Goal: Browse casually

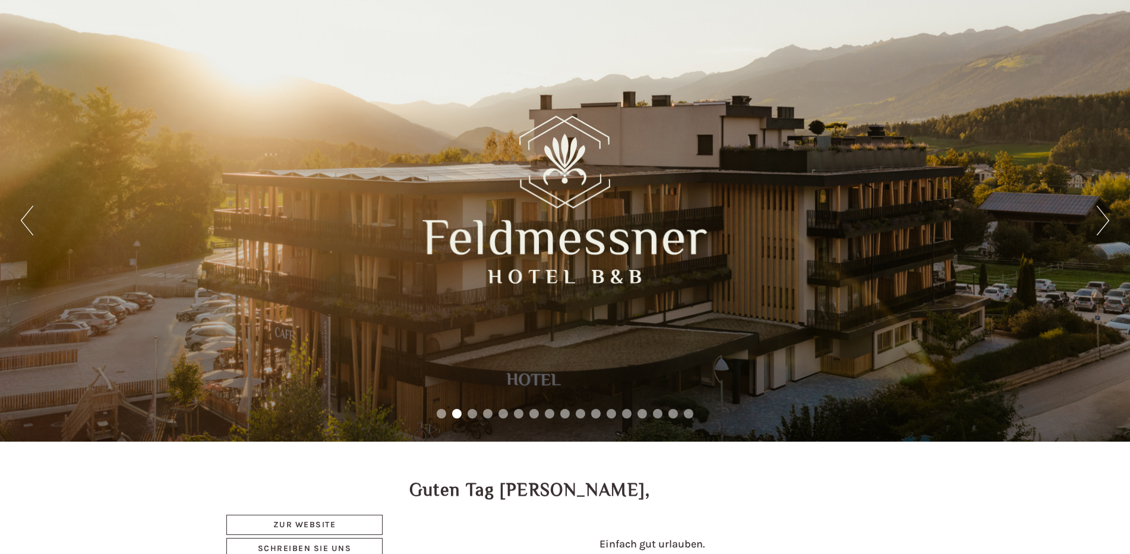
click at [1104, 220] on button "Next" at bounding box center [1103, 221] width 12 height 30
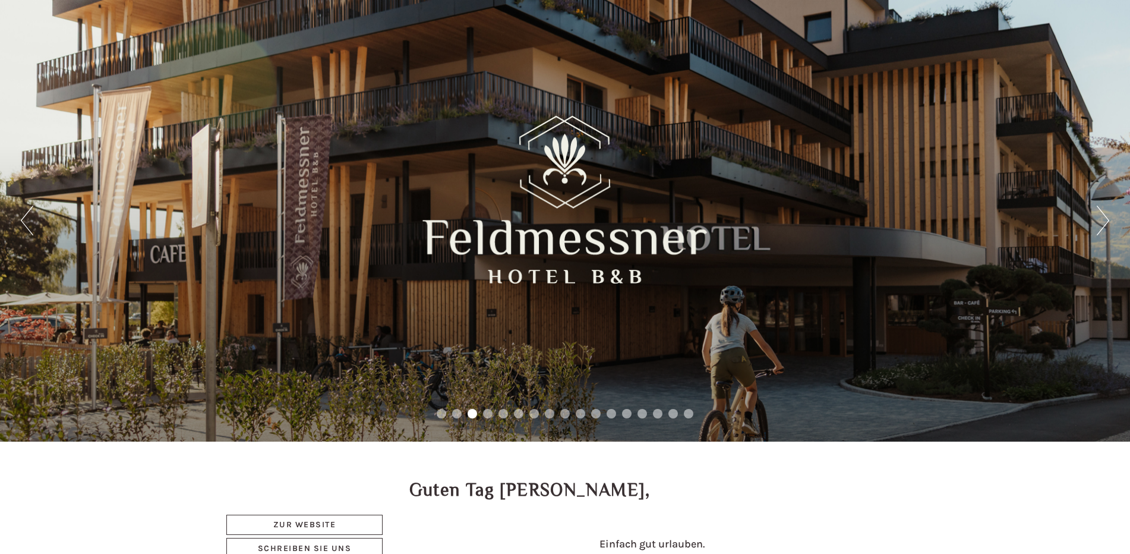
click at [1104, 220] on button "Next" at bounding box center [1103, 221] width 12 height 30
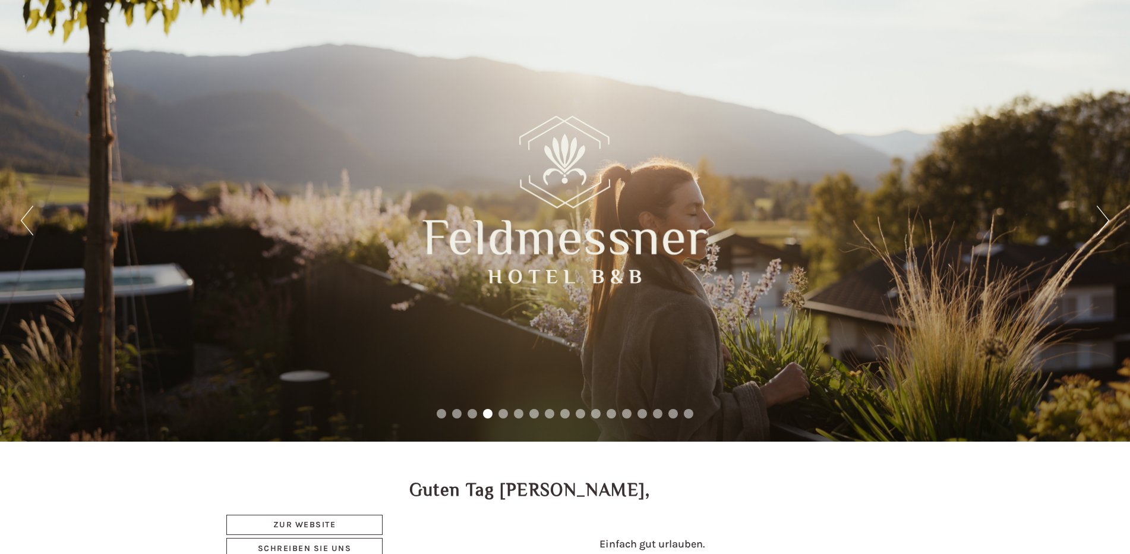
click at [1103, 220] on button "Next" at bounding box center [1103, 221] width 12 height 30
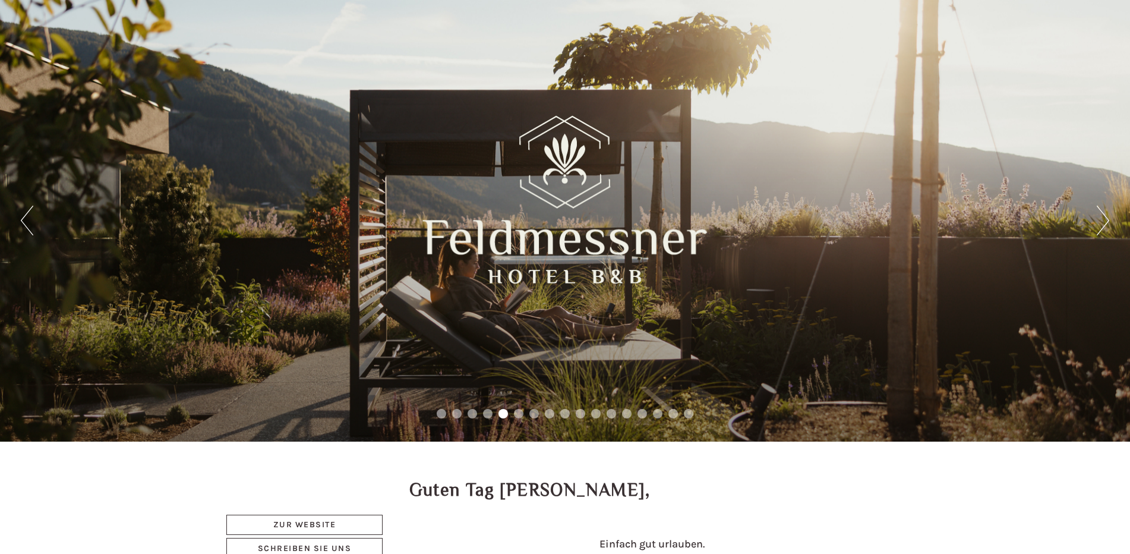
click at [1102, 220] on button "Next" at bounding box center [1103, 221] width 12 height 30
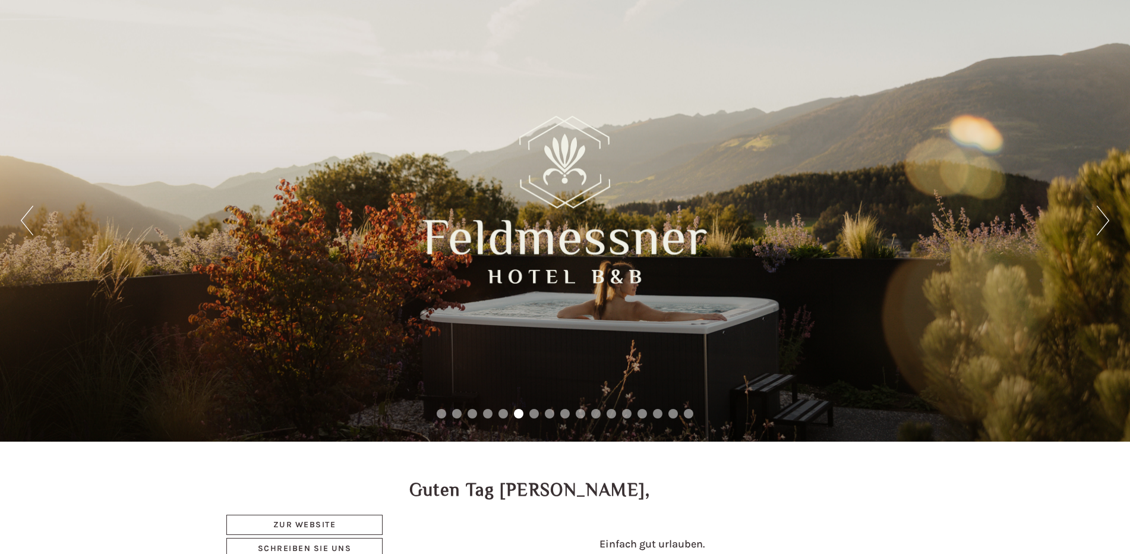
click at [1102, 220] on button "Next" at bounding box center [1103, 221] width 12 height 30
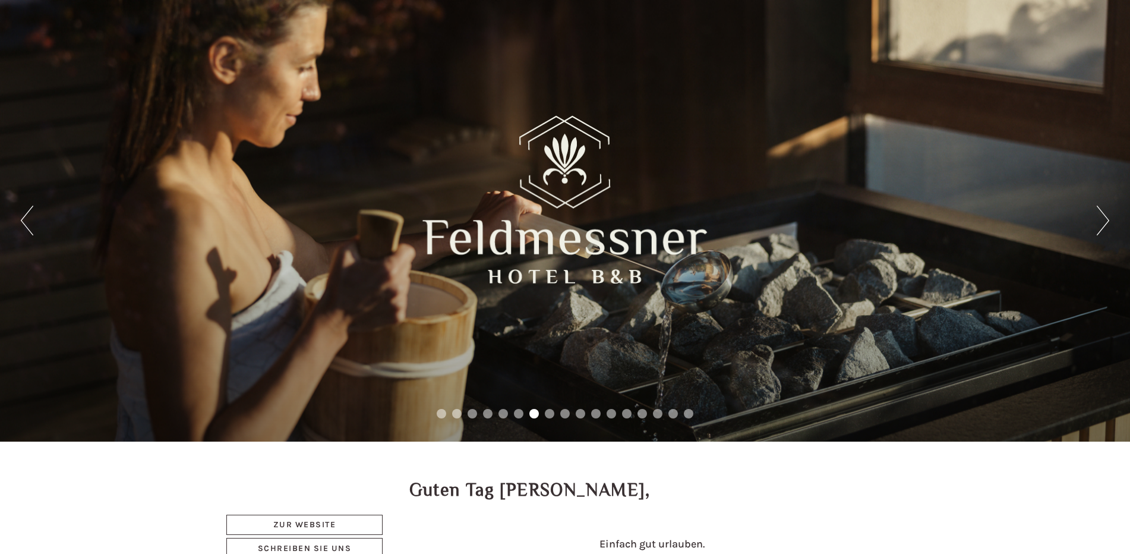
click at [1102, 220] on button "Next" at bounding box center [1103, 221] width 12 height 30
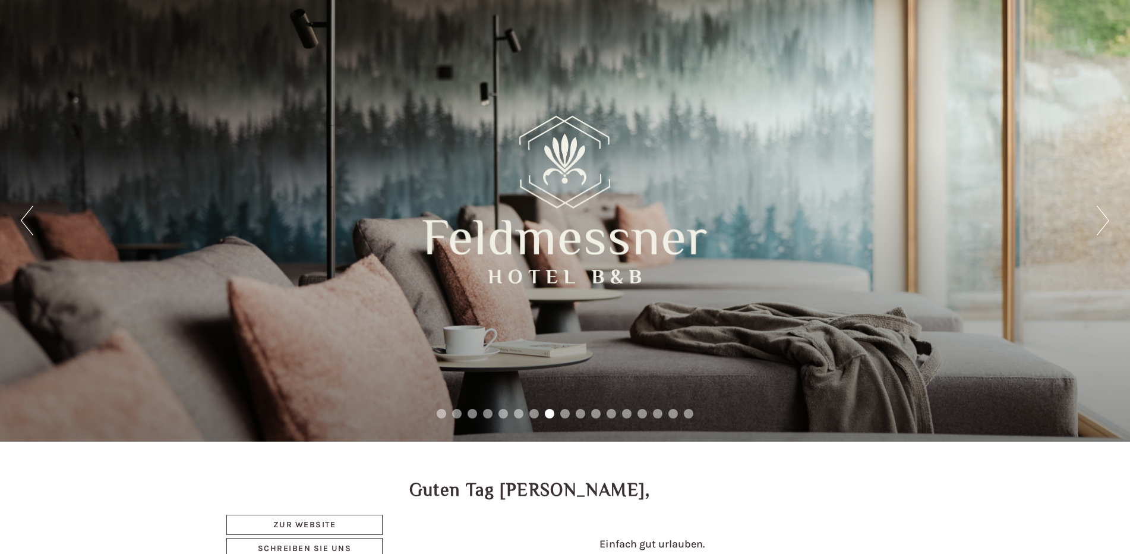
click at [1102, 220] on button "Next" at bounding box center [1103, 221] width 12 height 30
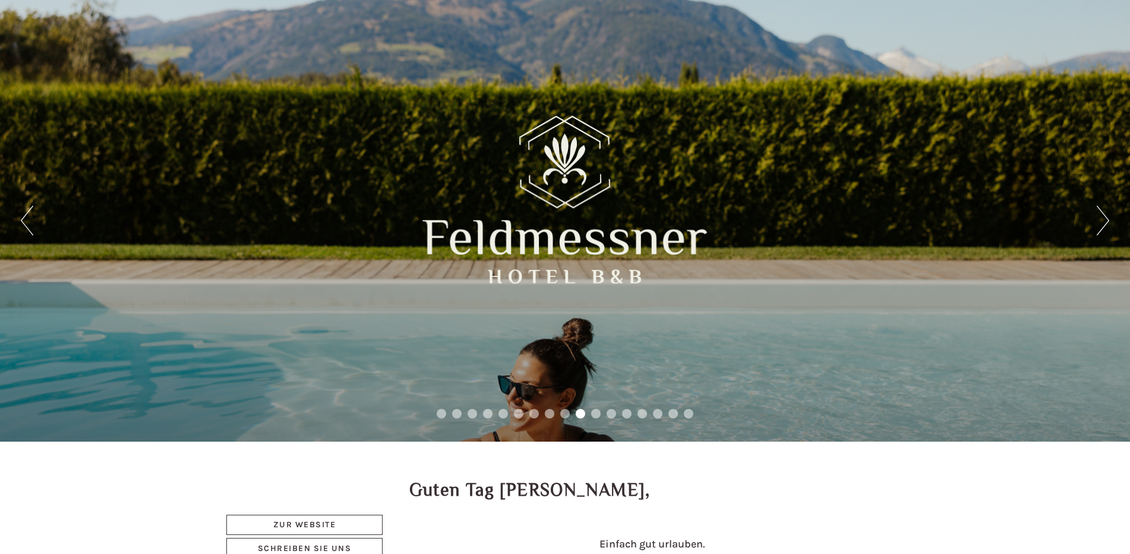
click at [1102, 220] on button "Next" at bounding box center [1103, 221] width 12 height 30
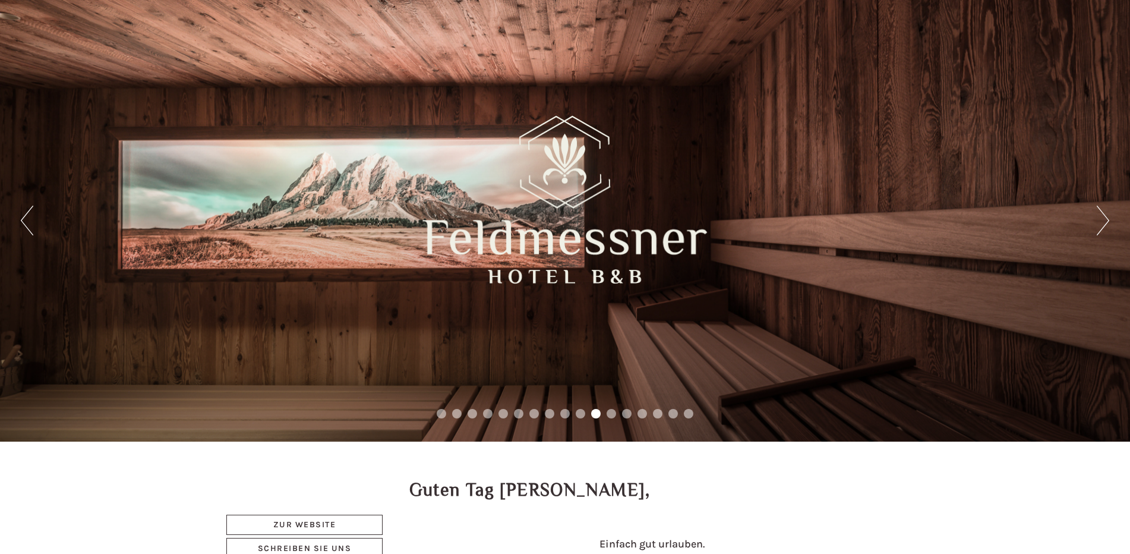
click at [1102, 220] on button "Next" at bounding box center [1103, 221] width 12 height 30
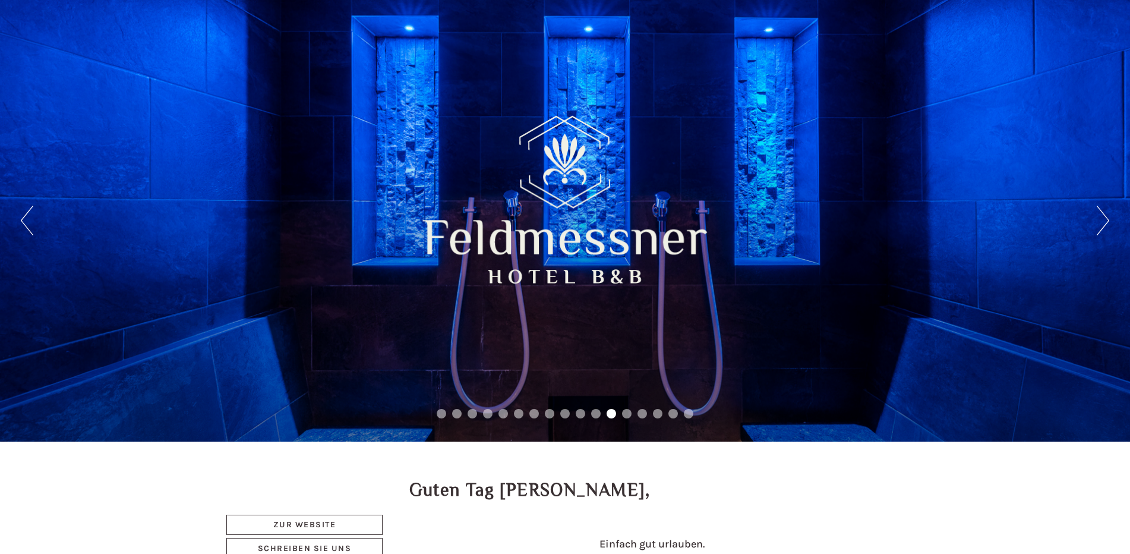
click at [1102, 220] on button "Next" at bounding box center [1103, 221] width 12 height 30
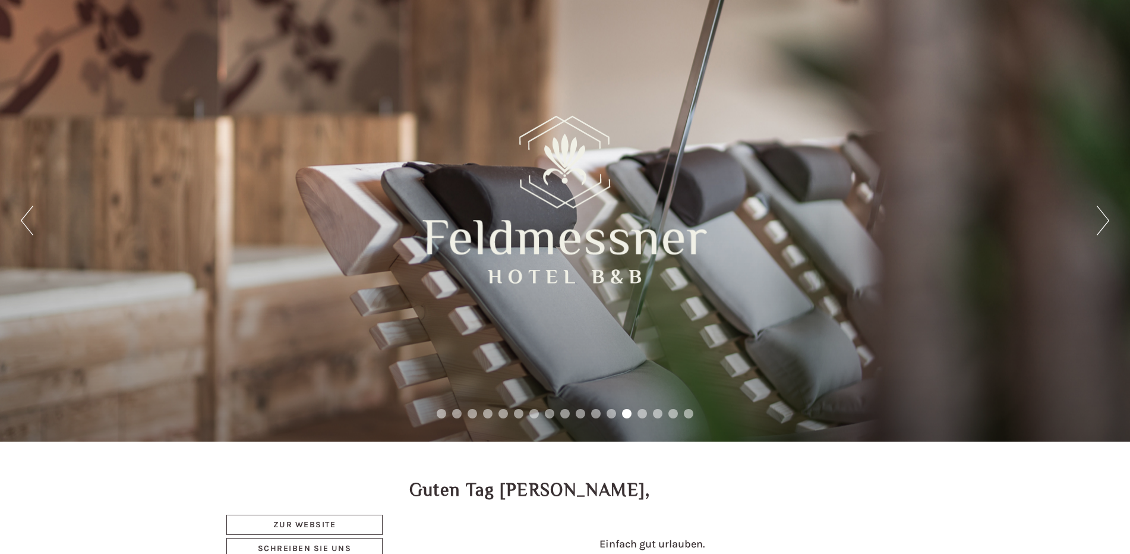
click at [1102, 220] on button "Next" at bounding box center [1103, 221] width 12 height 30
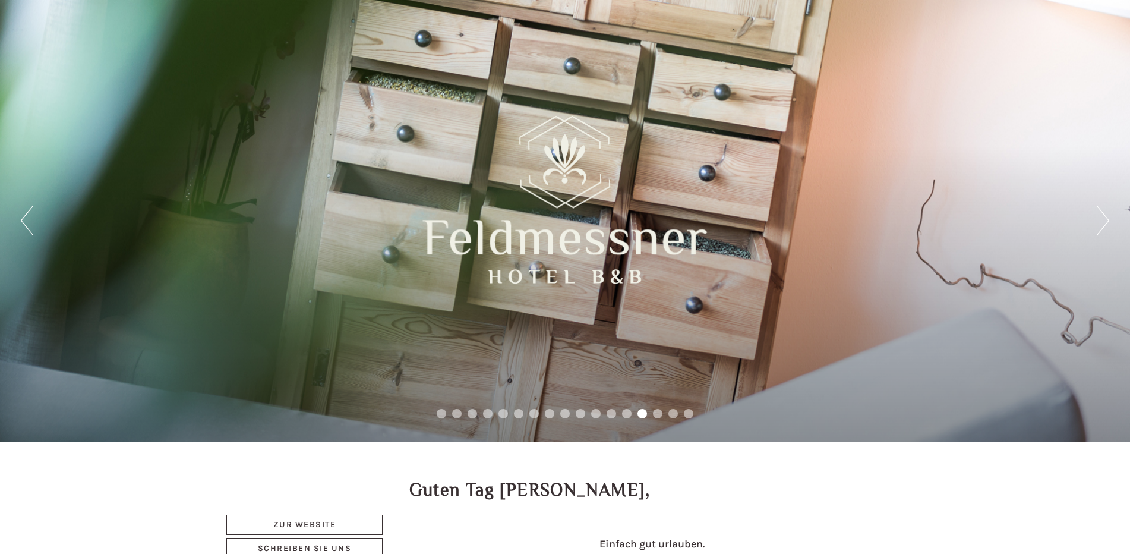
click at [1102, 220] on button "Next" at bounding box center [1103, 221] width 12 height 30
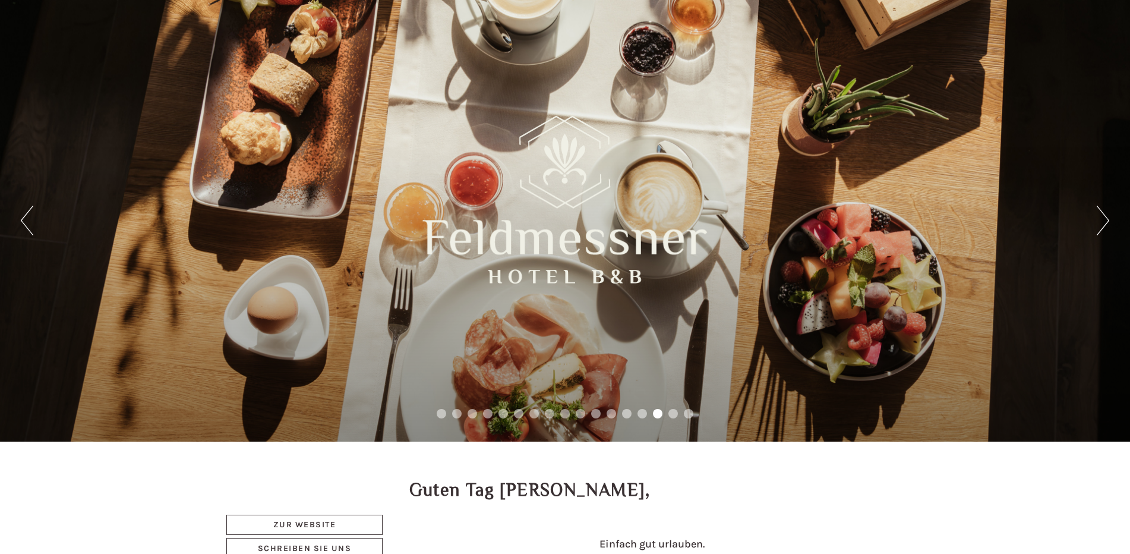
click at [1102, 220] on button "Next" at bounding box center [1103, 221] width 12 height 30
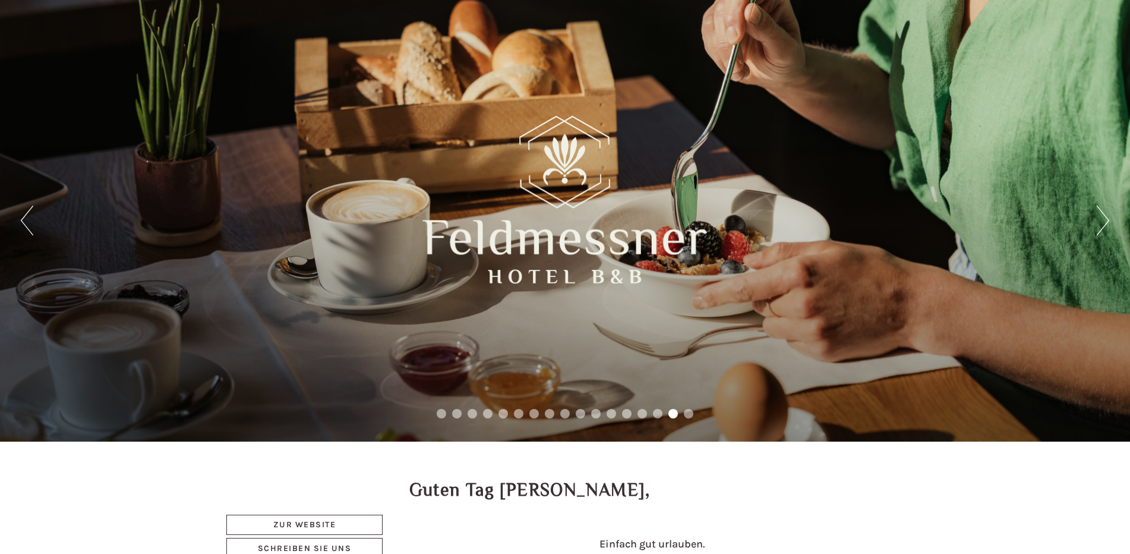
click at [1102, 220] on button "Next" at bounding box center [1103, 221] width 12 height 30
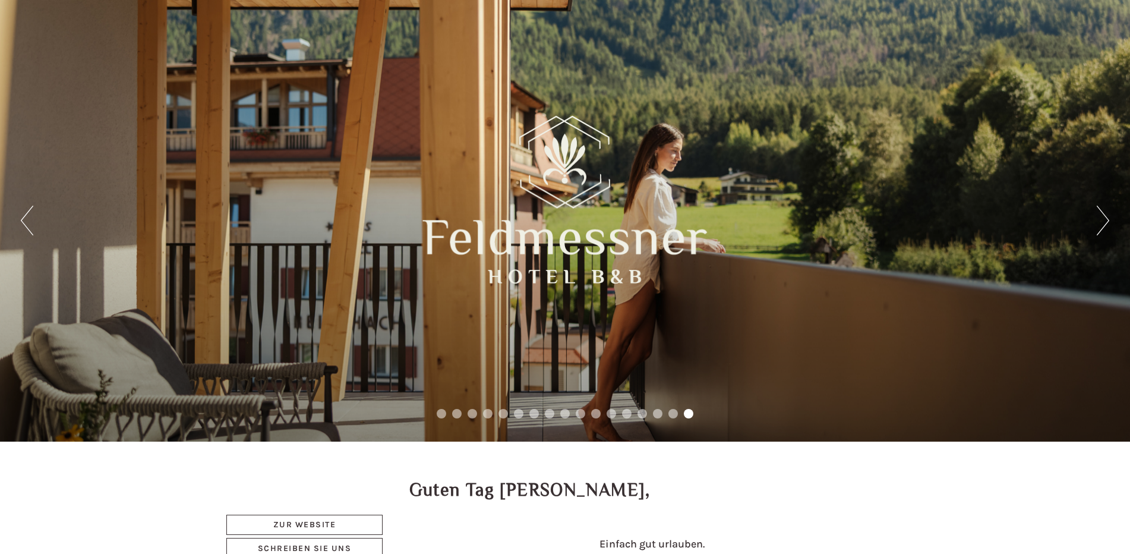
click at [1102, 220] on button "Next" at bounding box center [1103, 221] width 12 height 30
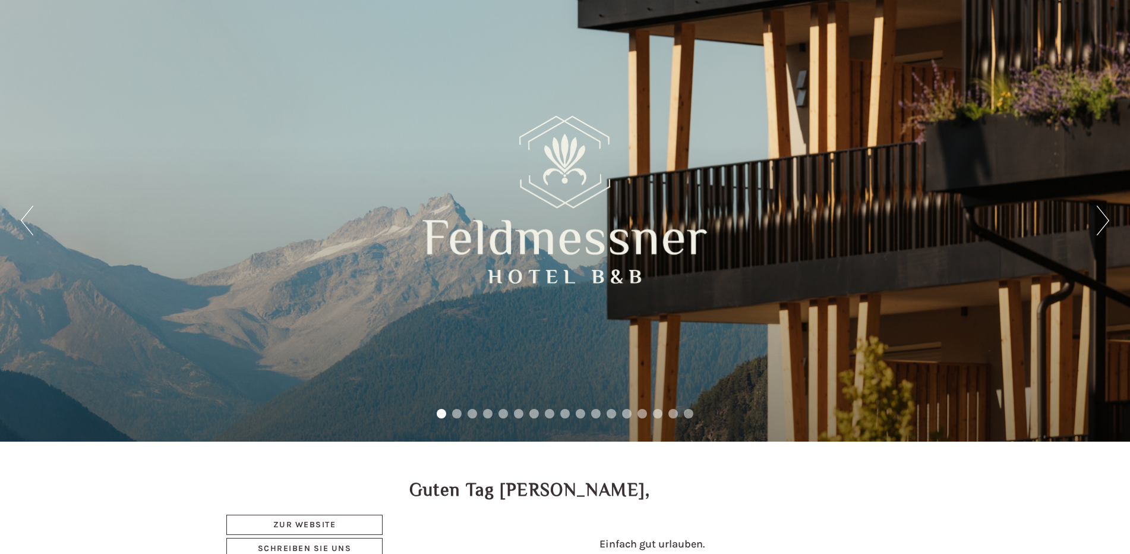
click at [1102, 220] on button "Next" at bounding box center [1103, 221] width 12 height 30
